Goal: Task Accomplishment & Management: Use online tool/utility

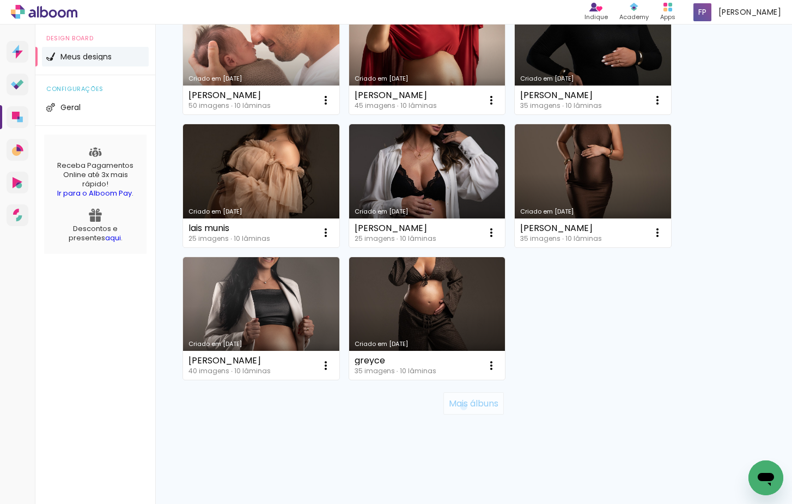
click at [0, 0] on slot "Mais álbuns" at bounding box center [0, 0] width 0 height 0
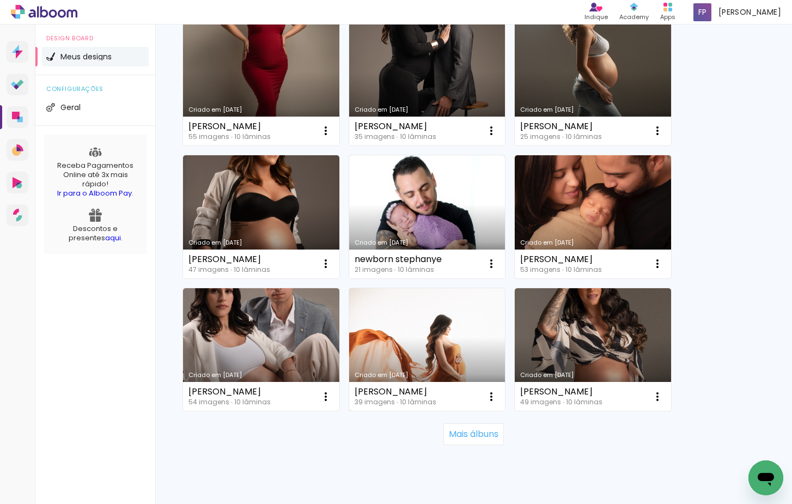
scroll to position [1981, 0]
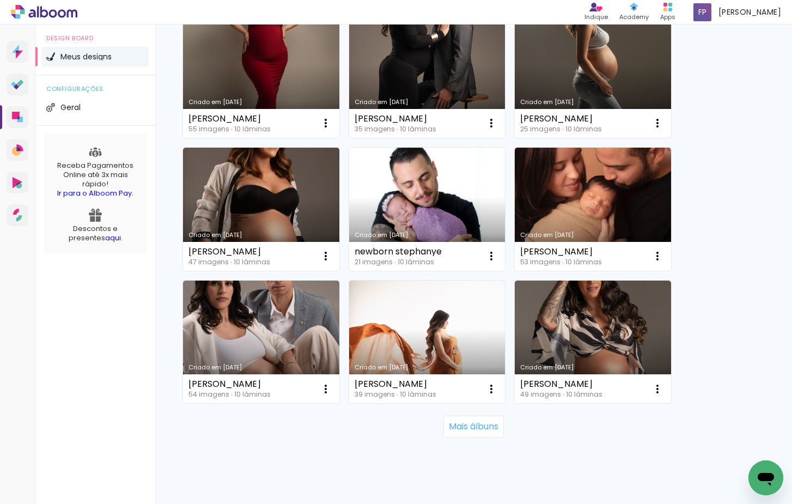
click at [447, 219] on link "Criado em [DATE]" at bounding box center [427, 209] width 156 height 123
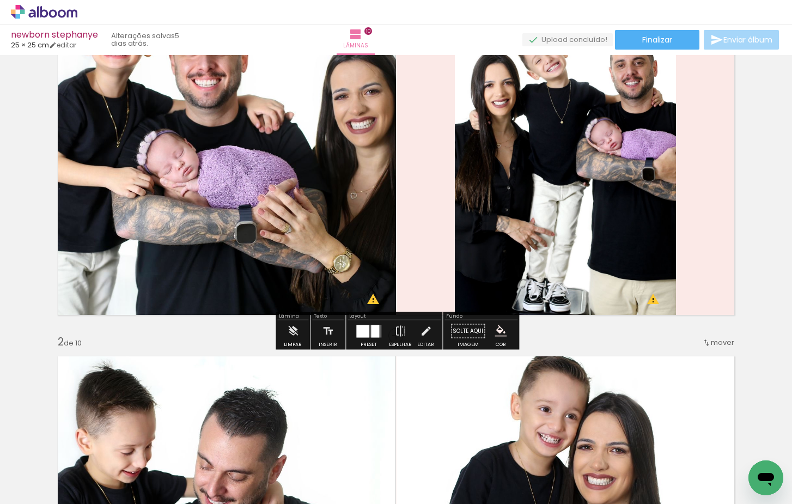
scroll to position [111, 0]
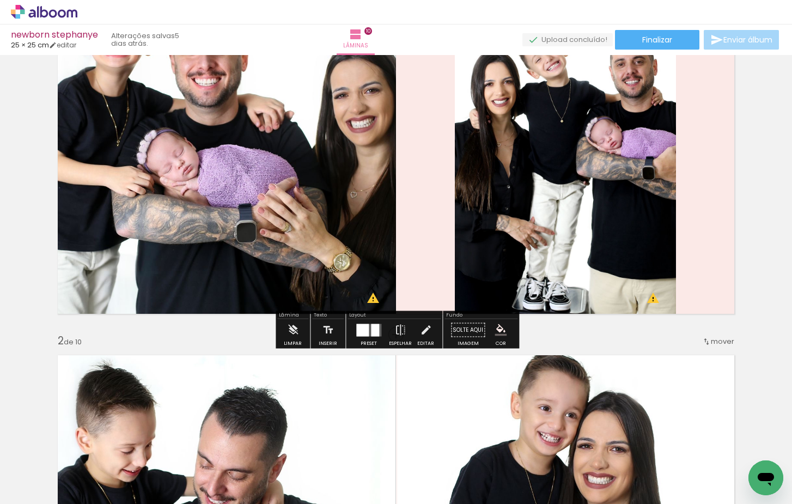
click at [370, 340] on div at bounding box center [368, 330] width 29 height 22
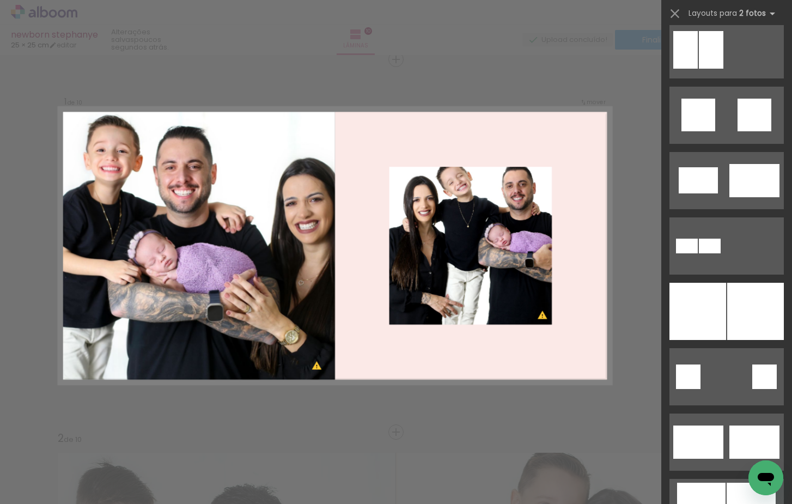
scroll to position [2177, 0]
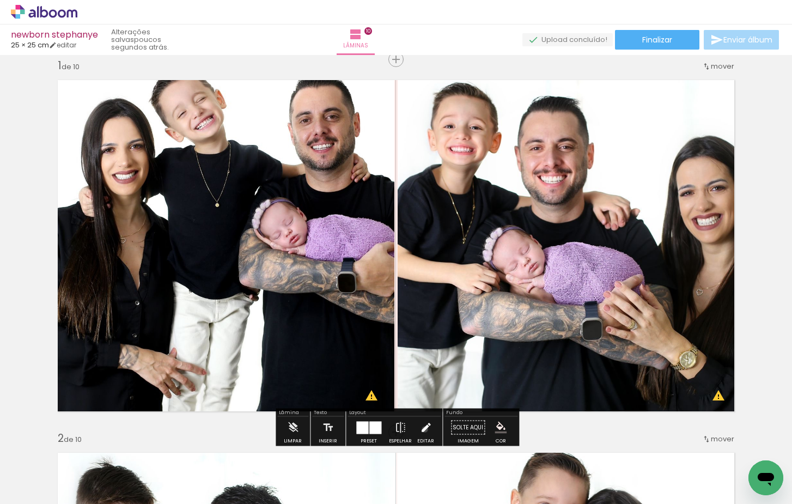
click at [422, 429] on iron-icon at bounding box center [426, 428] width 12 height 22
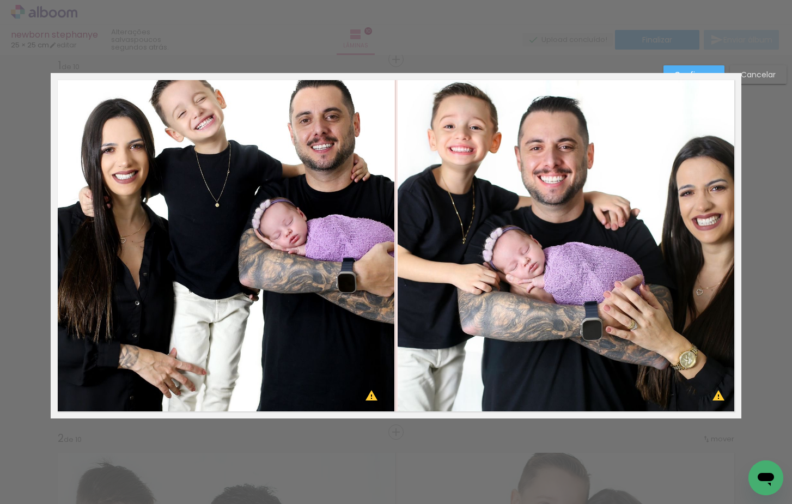
click at [694, 127] on quentale-photo at bounding box center [569, 245] width 344 height 345
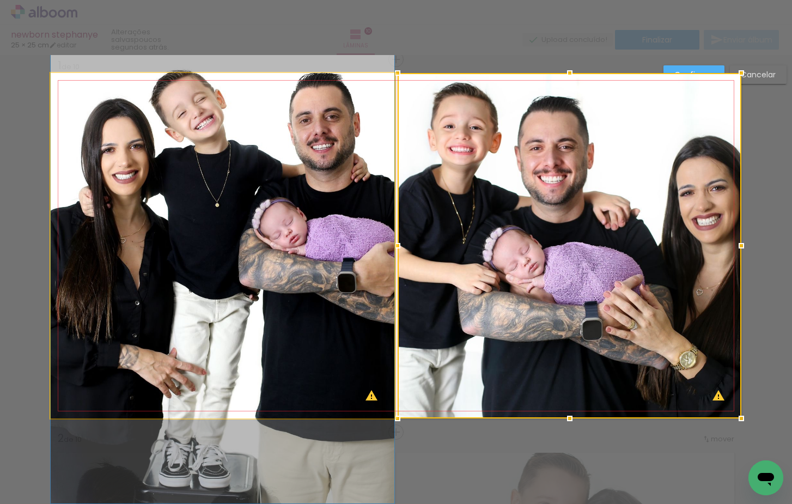
click at [303, 244] on quentale-photo at bounding box center [223, 245] width 344 height 345
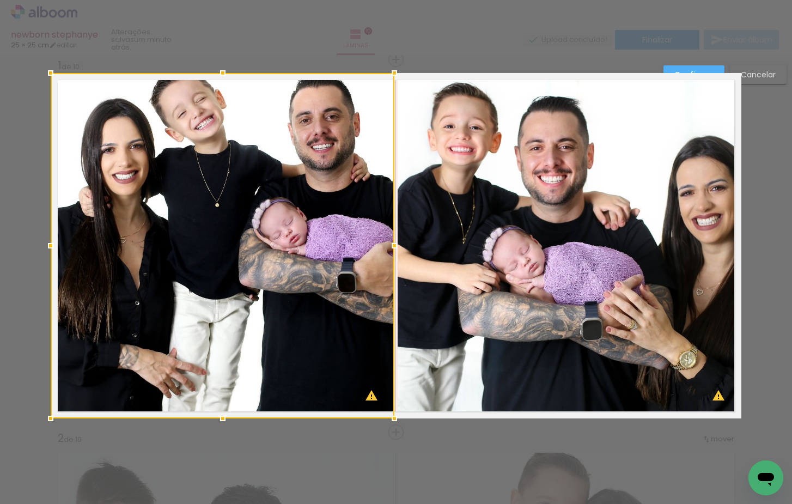
click at [303, 244] on div at bounding box center [223, 245] width 344 height 345
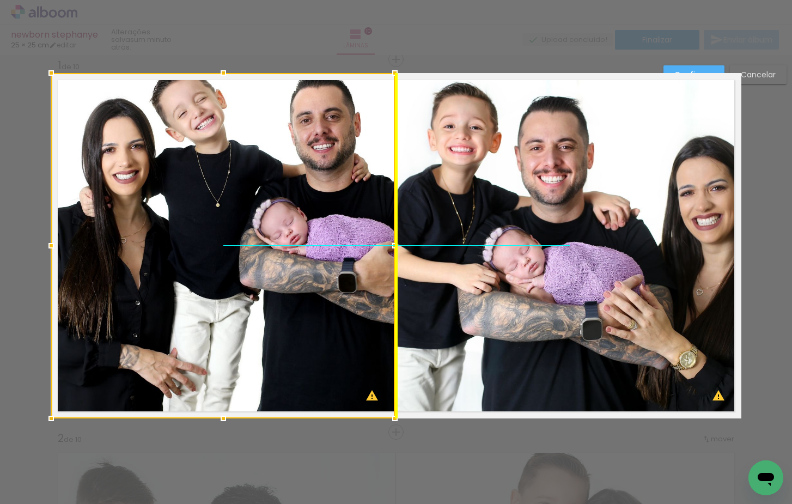
drag, startPoint x: 303, startPoint y: 244, endPoint x: 301, endPoint y: 250, distance: 5.9
click at [301, 250] on div at bounding box center [223, 245] width 344 height 345
drag, startPoint x: 261, startPoint y: 267, endPoint x: 269, endPoint y: 242, distance: 25.7
click at [261, 278] on div at bounding box center [223, 245] width 344 height 345
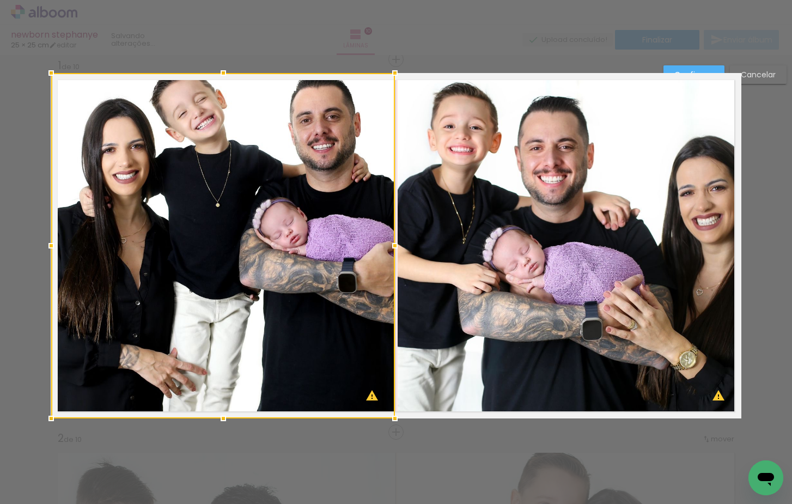
click at [260, 213] on div at bounding box center [223, 245] width 344 height 345
click at [266, 173] on div at bounding box center [223, 245] width 344 height 345
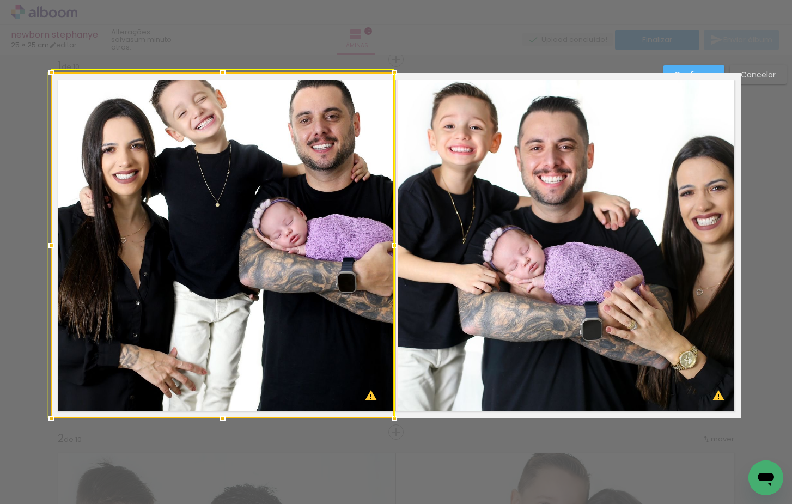
drag, startPoint x: 393, startPoint y: 73, endPoint x: 392, endPoint y: 79, distance: 6.2
click at [396, 77] on div at bounding box center [394, 73] width 22 height 22
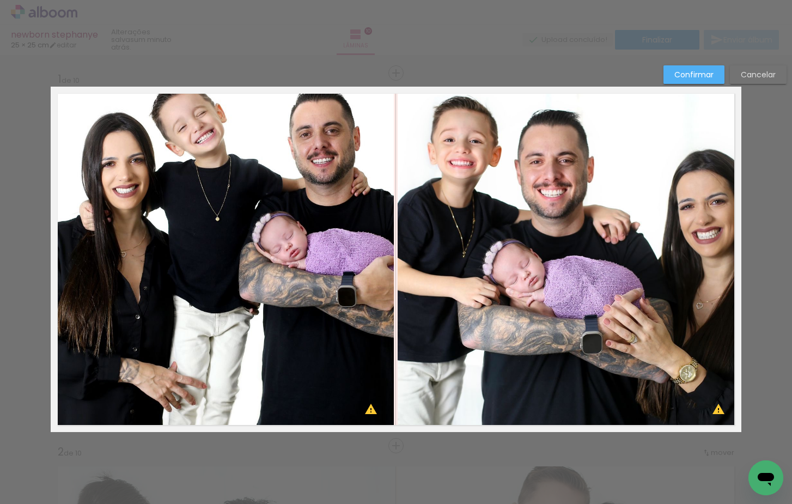
scroll to position [-1, 0]
click at [248, 247] on quentale-photo at bounding box center [222, 259] width 343 height 345
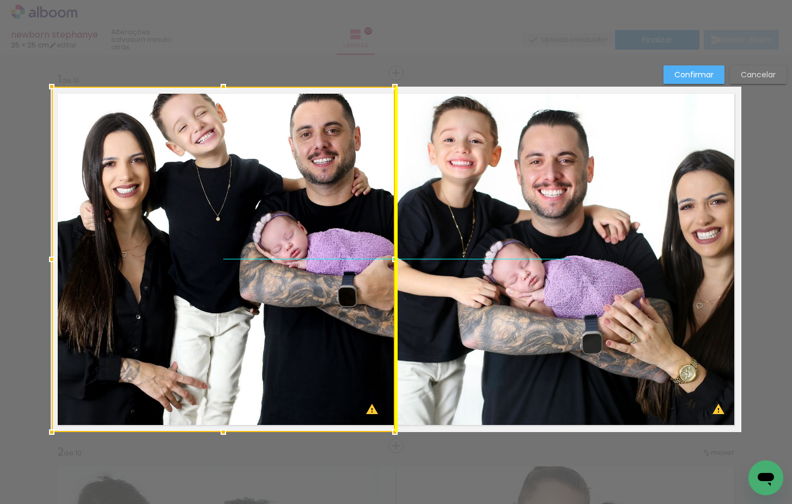
drag, startPoint x: 251, startPoint y: 243, endPoint x: 250, endPoint y: 251, distance: 7.6
click at [250, 251] on div at bounding box center [223, 259] width 343 height 345
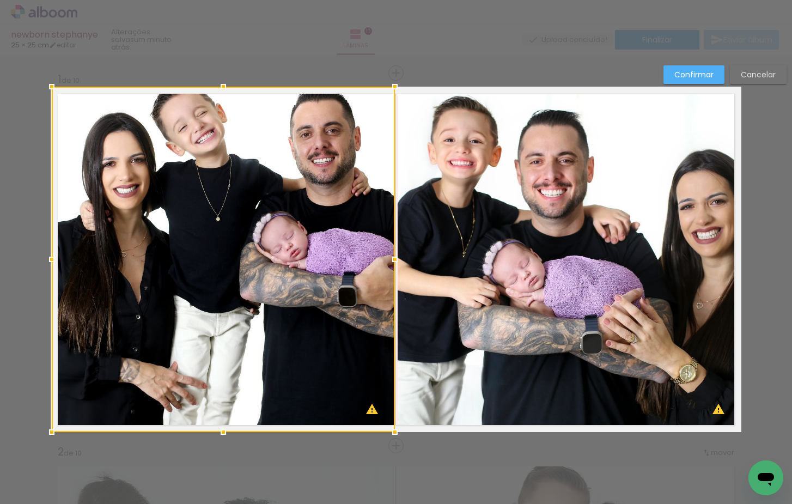
click at [546, 234] on quentale-photo at bounding box center [569, 259] width 344 height 345
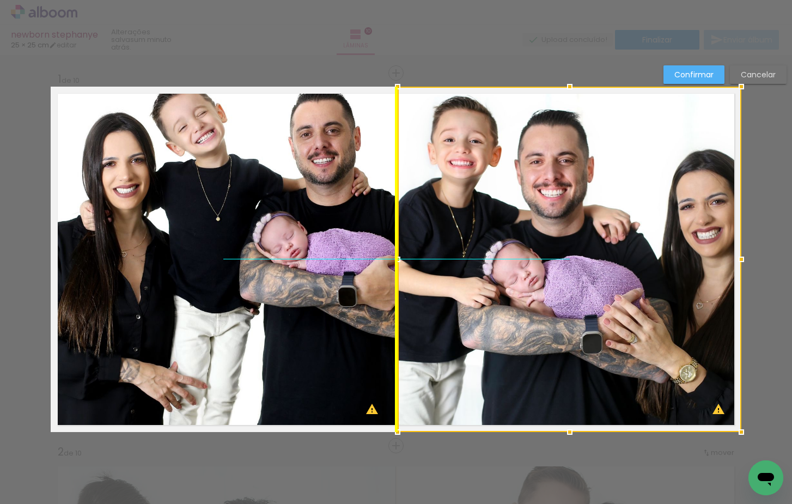
drag, startPoint x: 542, startPoint y: 238, endPoint x: 545, endPoint y: 252, distance: 13.9
click at [545, 252] on div at bounding box center [569, 259] width 344 height 345
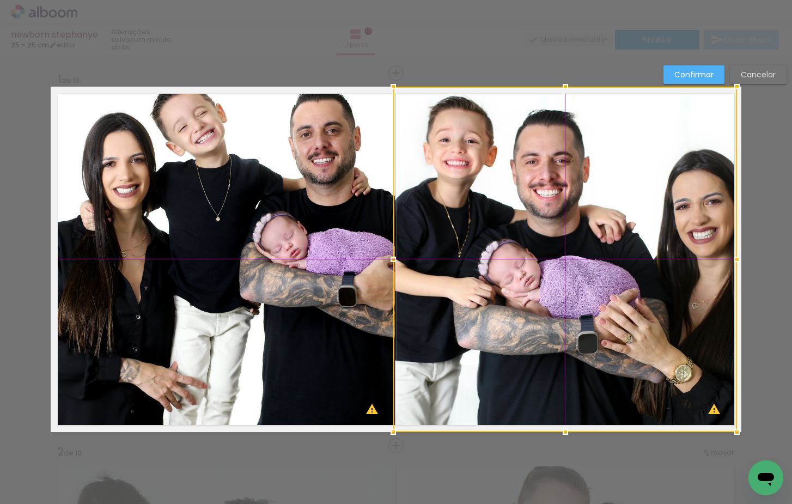
click at [568, 225] on div at bounding box center [565, 259] width 344 height 345
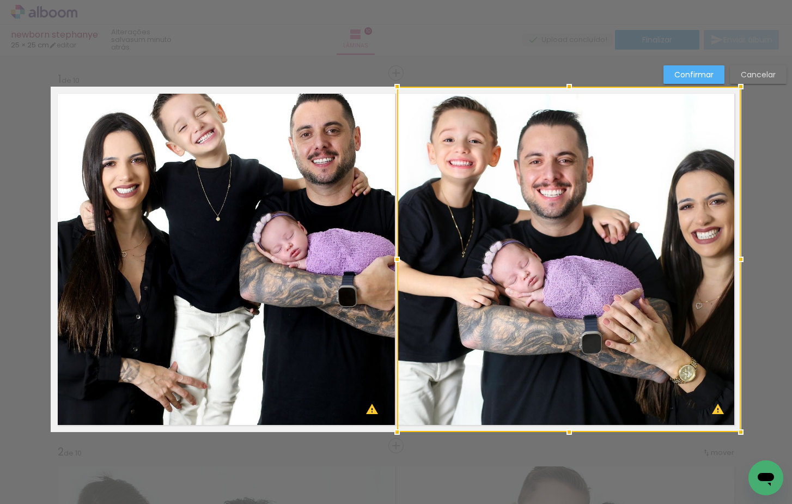
click at [0, 0] on slot "Cancelar" at bounding box center [0, 0] width 0 height 0
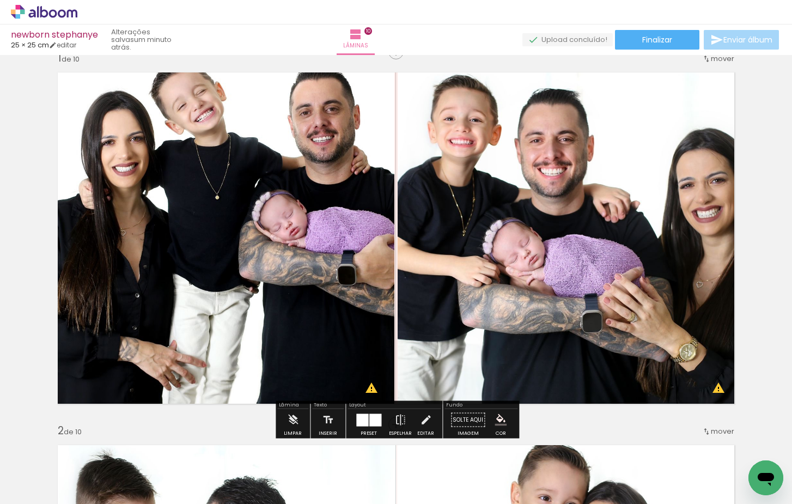
scroll to position [34, 0]
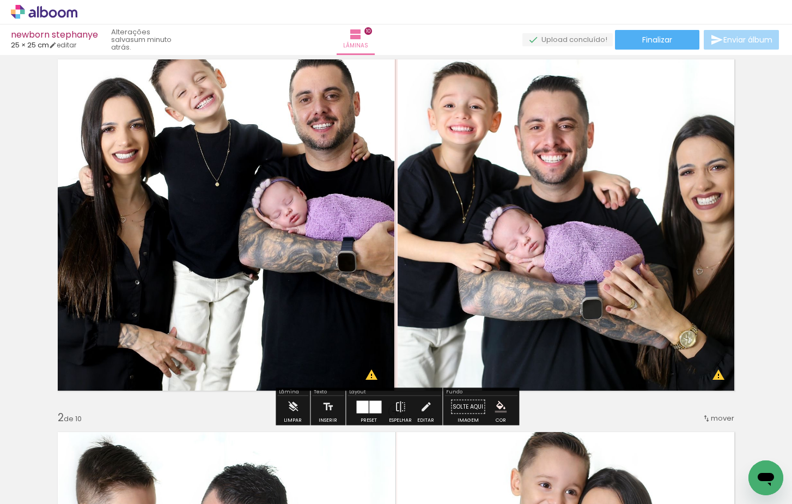
click at [376, 411] on div at bounding box center [375, 406] width 12 height 13
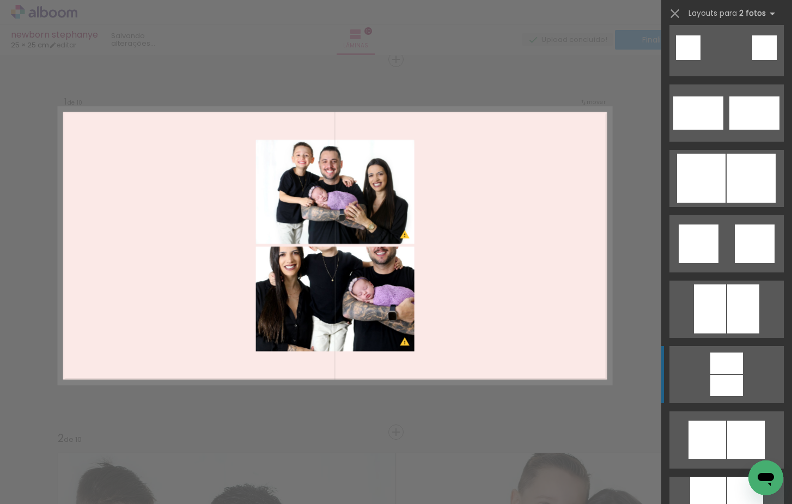
scroll to position [2507, 0]
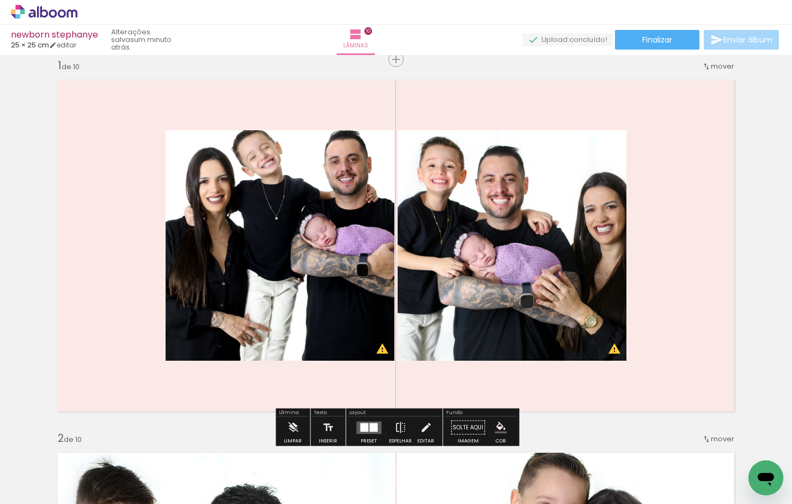
click at [425, 431] on iron-icon at bounding box center [426, 428] width 12 height 22
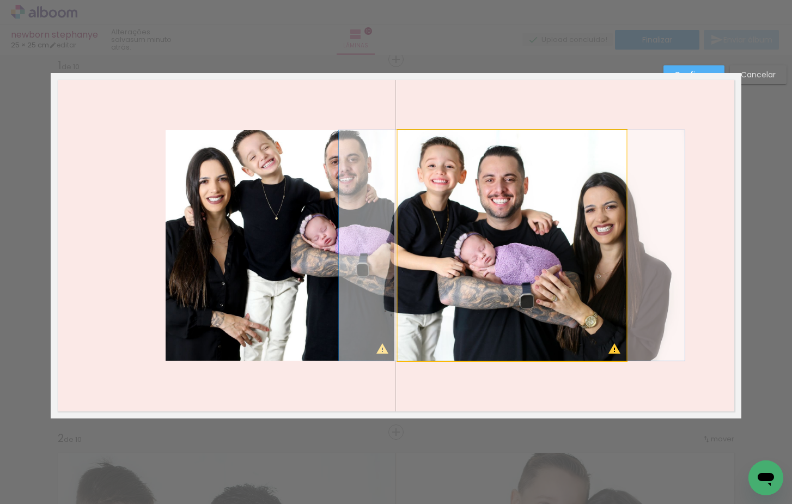
drag, startPoint x: 607, startPoint y: 346, endPoint x: 619, endPoint y: 346, distance: 11.4
click at [607, 346] on quentale-photo at bounding box center [511, 245] width 229 height 230
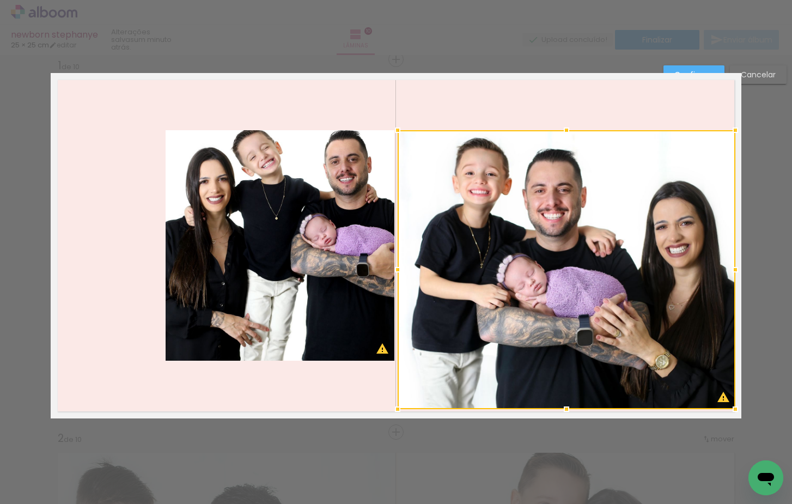
drag, startPoint x: 626, startPoint y: 360, endPoint x: 727, endPoint y: 408, distance: 112.3
click at [730, 409] on div at bounding box center [735, 409] width 22 height 22
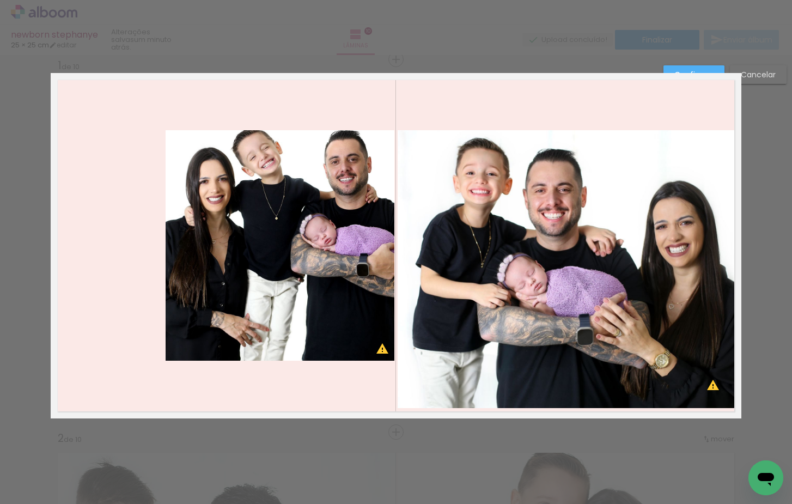
click at [411, 140] on quentale-photo at bounding box center [566, 269] width 338 height 278
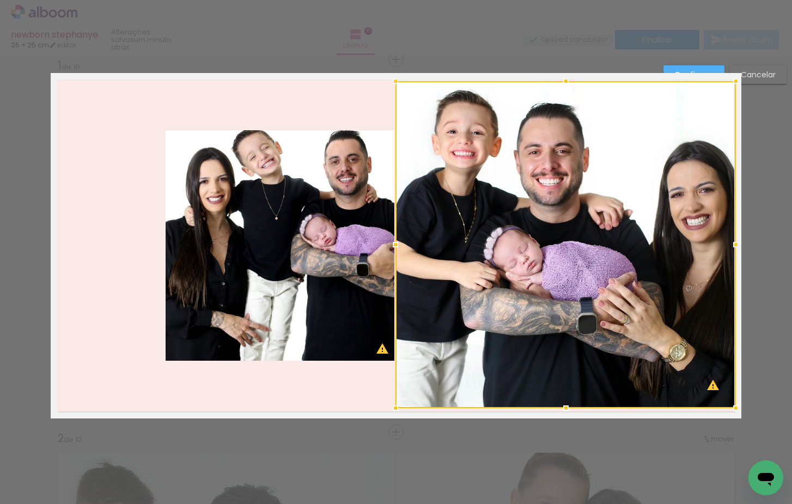
drag, startPoint x: 399, startPoint y: 132, endPoint x: 396, endPoint y: 87, distance: 45.3
click at [399, 83] on div at bounding box center [395, 81] width 22 height 22
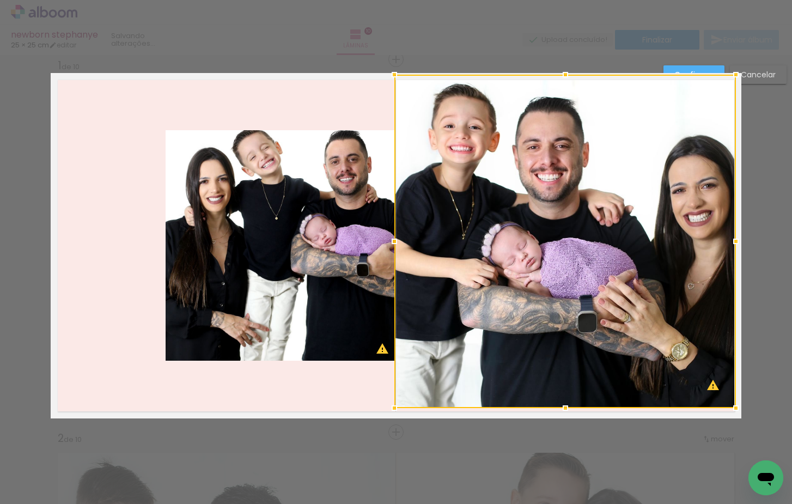
click at [395, 78] on div at bounding box center [394, 75] width 22 height 22
click at [214, 250] on quentale-photo at bounding box center [280, 245] width 229 height 230
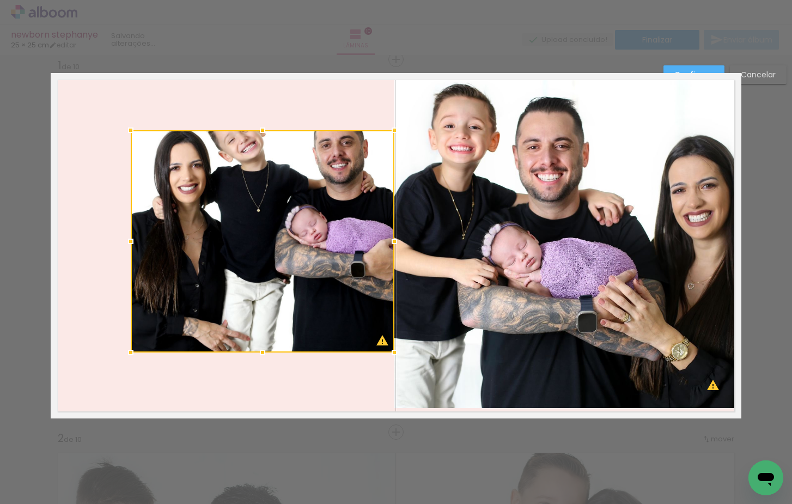
drag, startPoint x: 165, startPoint y: 357, endPoint x: 150, endPoint y: 325, distance: 35.1
click at [131, 343] on div at bounding box center [131, 352] width 22 height 22
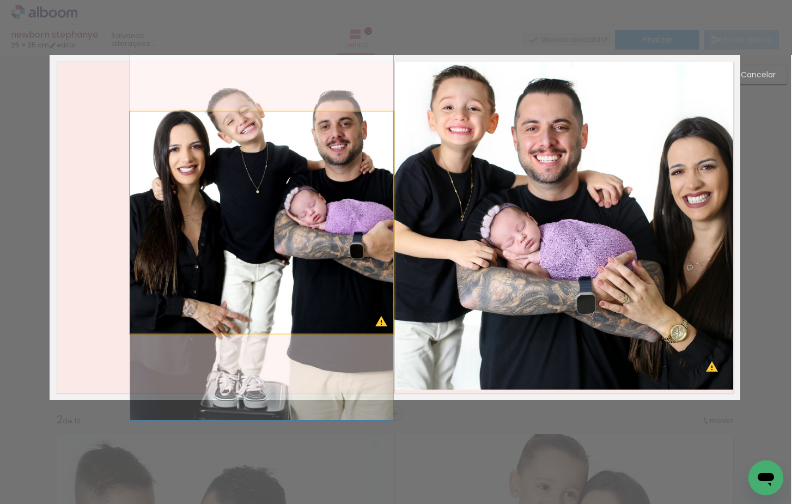
click at [256, 234] on quentale-photo at bounding box center [261, 223] width 263 height 222
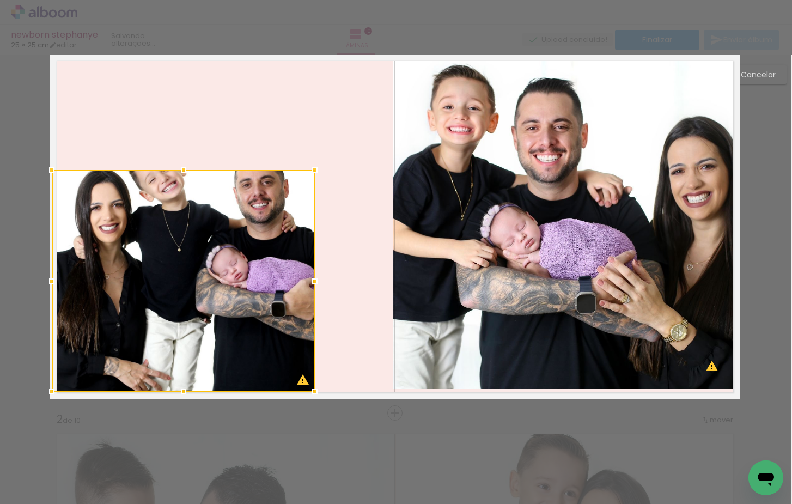
drag, startPoint x: 256, startPoint y: 226, endPoint x: 182, endPoint y: 280, distance: 91.6
click at [181, 283] on div at bounding box center [183, 281] width 263 height 222
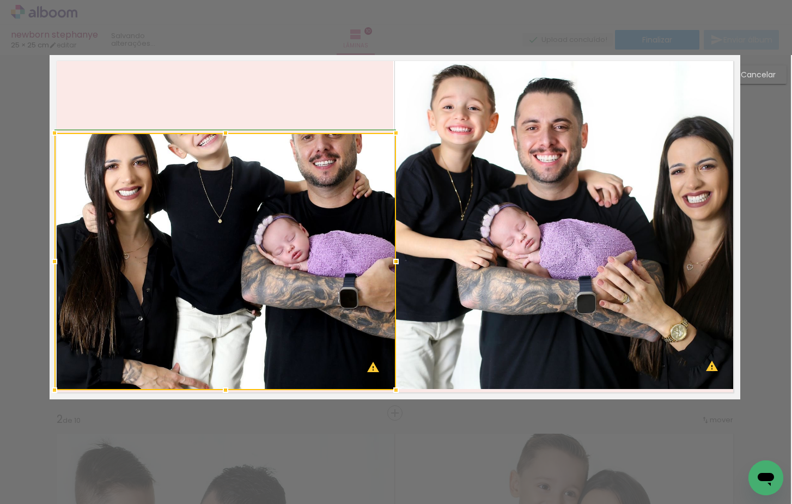
drag, startPoint x: 317, startPoint y: 166, endPoint x: 394, endPoint y: 131, distance: 84.3
click at [394, 131] on div at bounding box center [396, 133] width 22 height 22
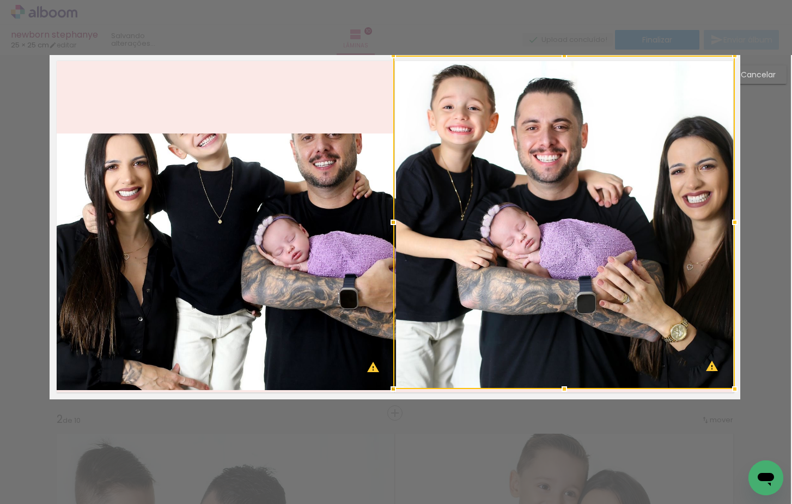
click at [74, 147] on quentale-photo at bounding box center [224, 261] width 341 height 256
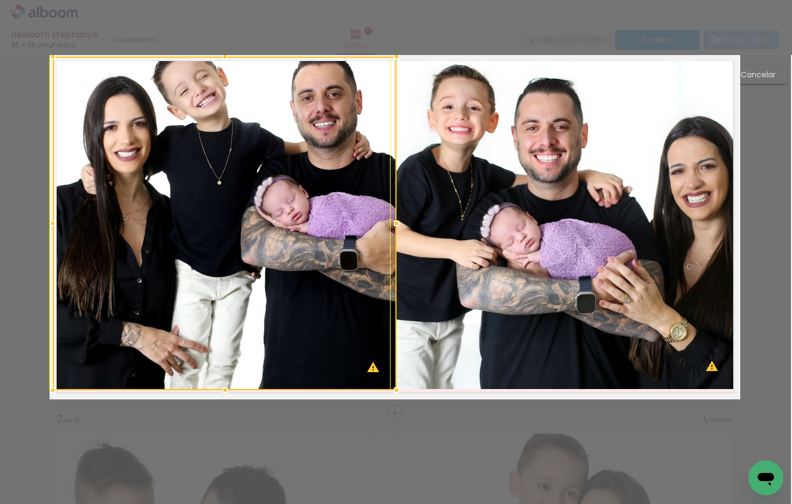
drag, startPoint x: 64, startPoint y: 142, endPoint x: 68, endPoint y: 69, distance: 73.6
click at [68, 69] on div at bounding box center [225, 223] width 344 height 333
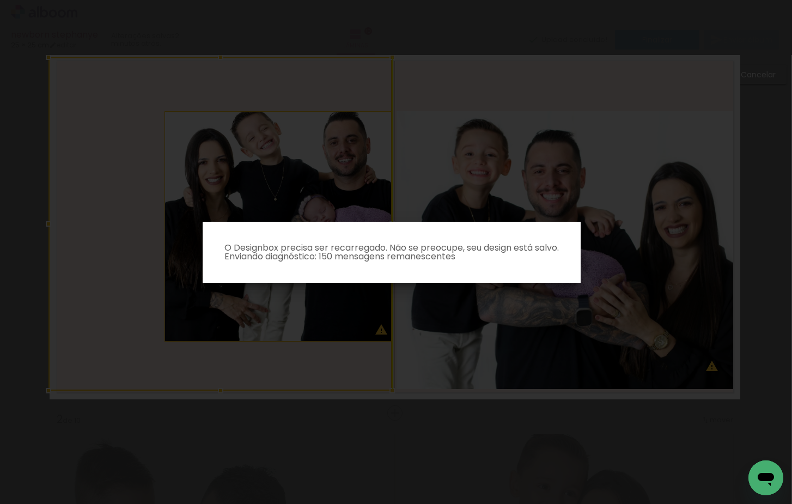
click at [187, 105] on body "link( href="../../bower_components/polymer/polymer.html" rel="import" ) picture…" at bounding box center [396, 252] width 792 height 504
